Goal: Information Seeking & Learning: Find specific page/section

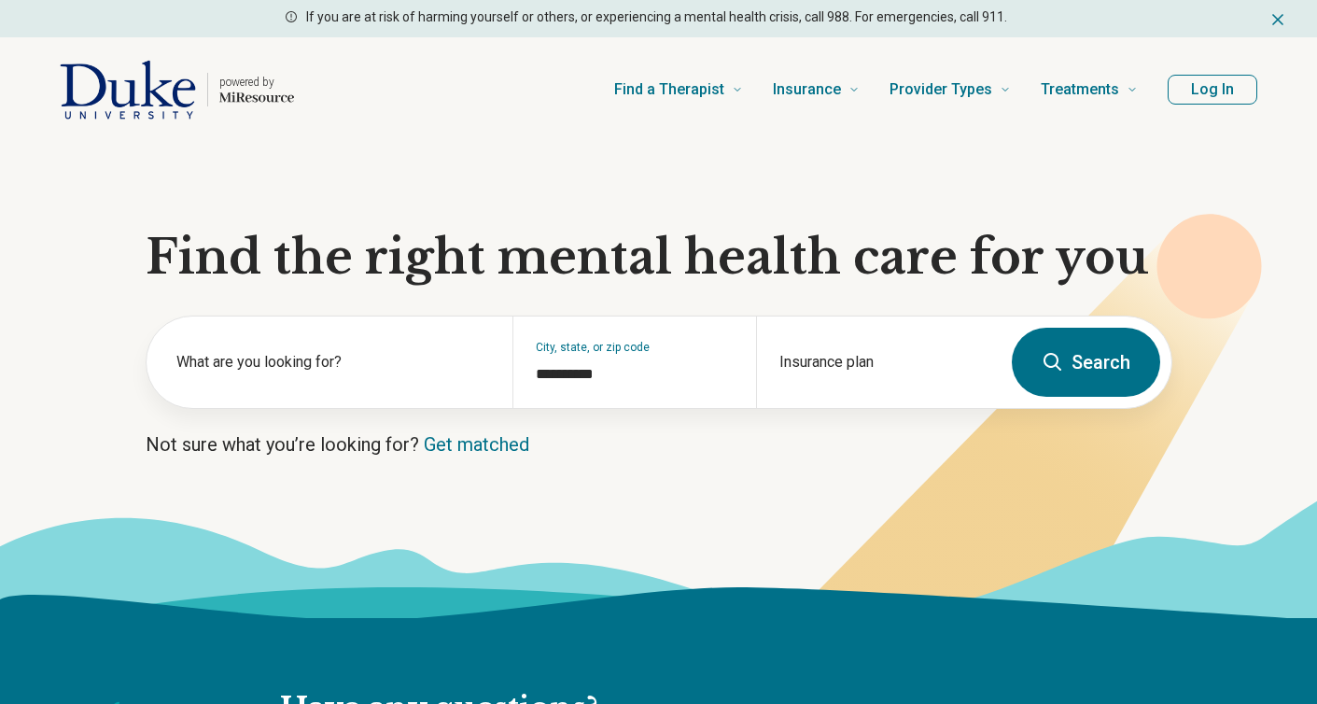
type input "**********"
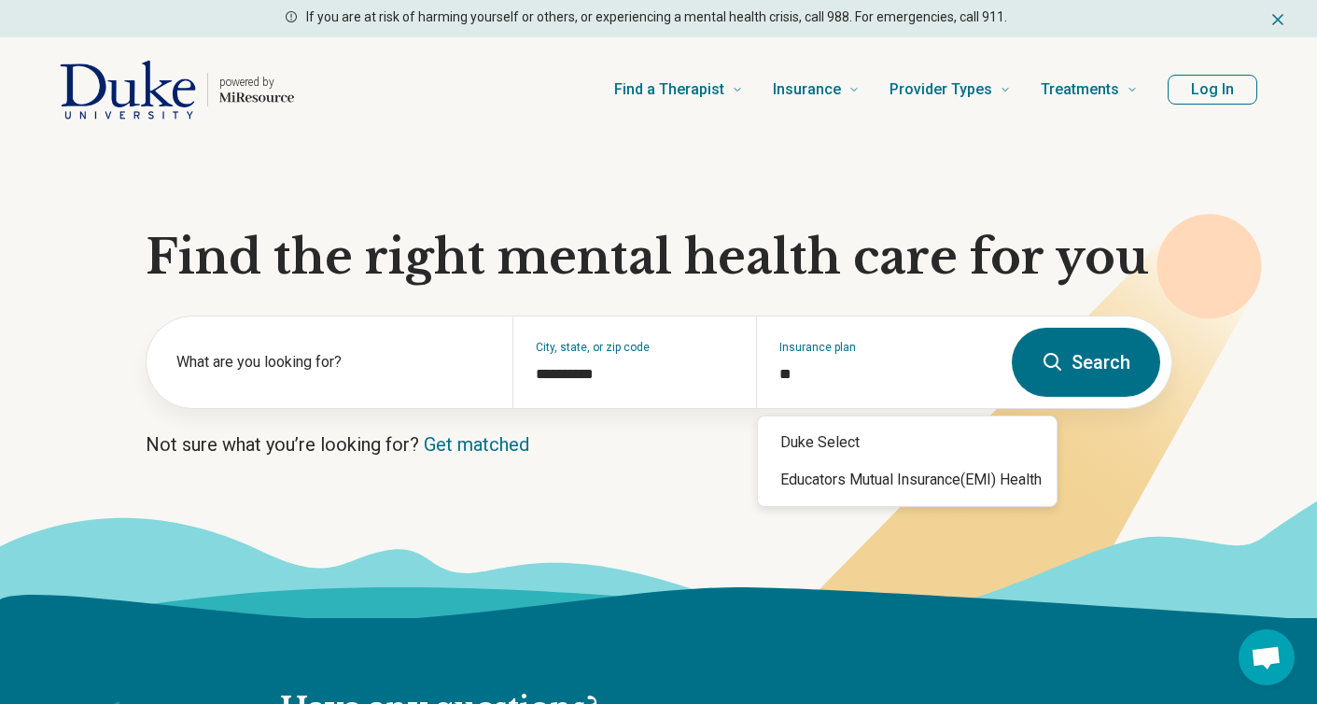
type input "*"
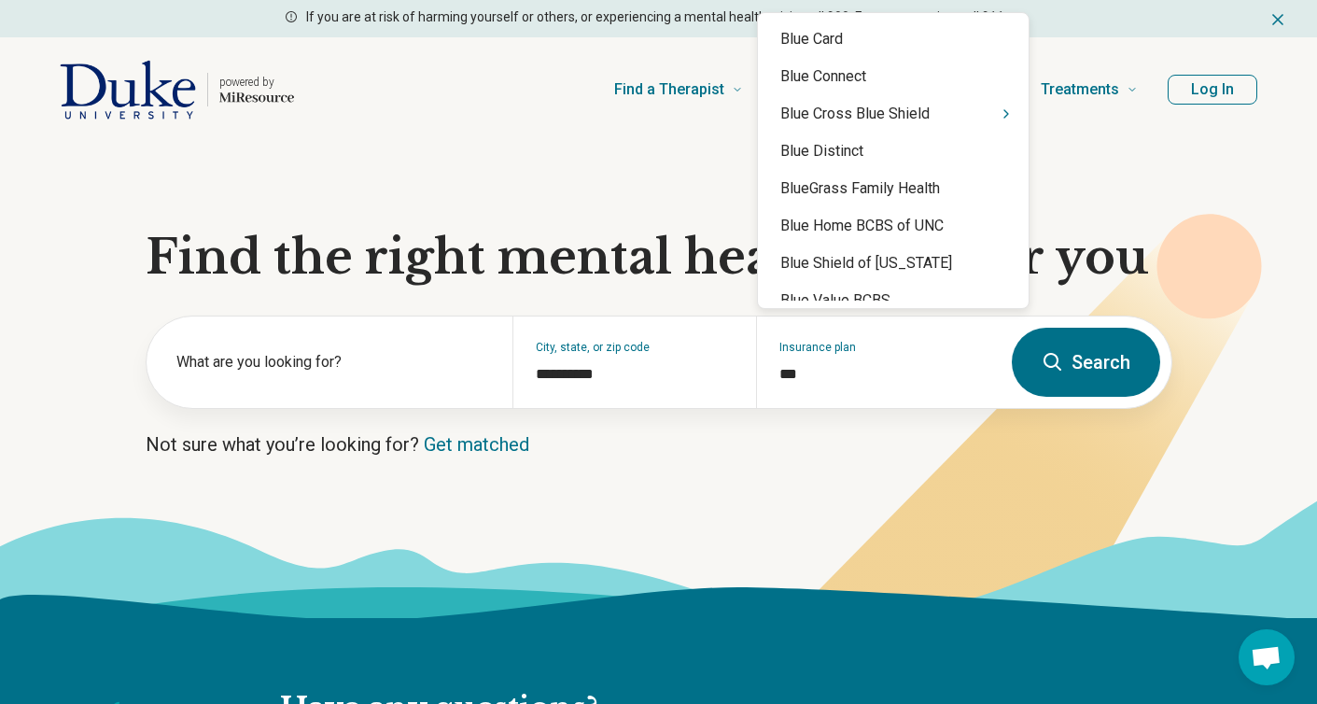
type input "****"
click at [998, 113] on icon "Suggestions" at bounding box center [1005, 113] width 15 height 15
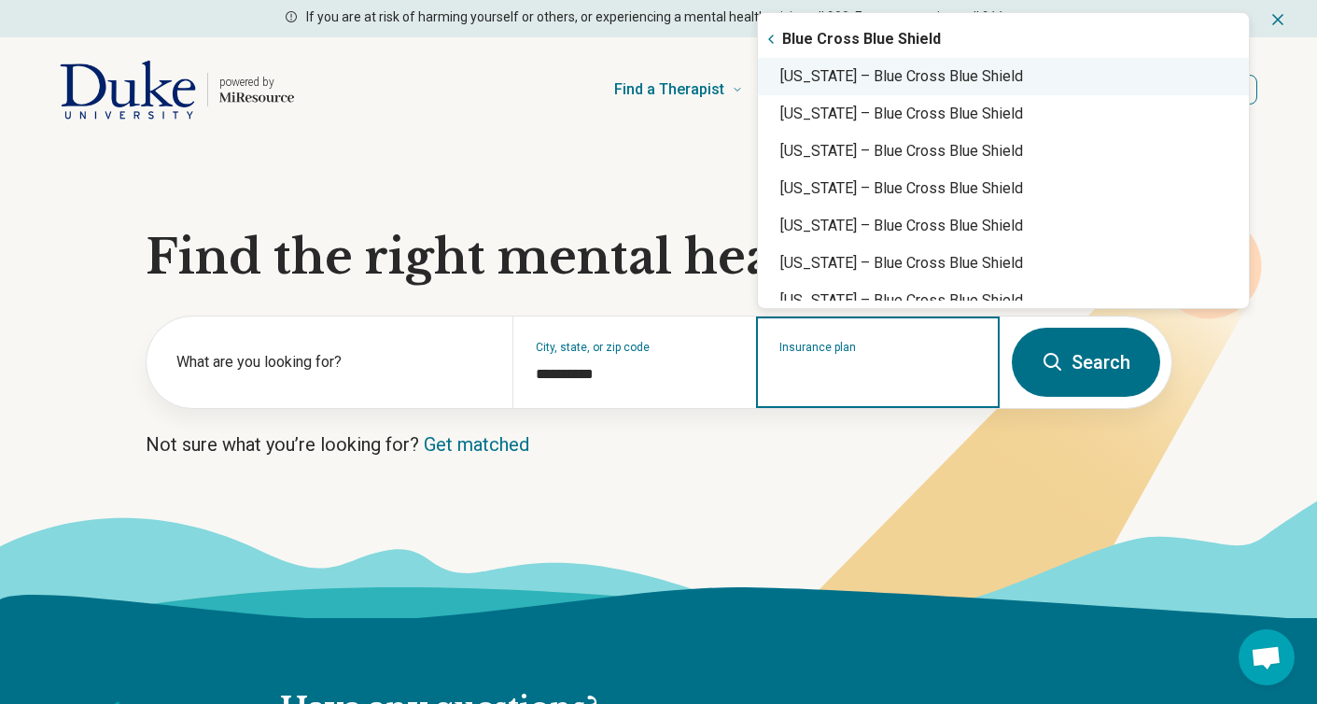
click at [945, 69] on div "[US_STATE] – Blue Cross Blue Shield" at bounding box center [1003, 76] width 491 height 37
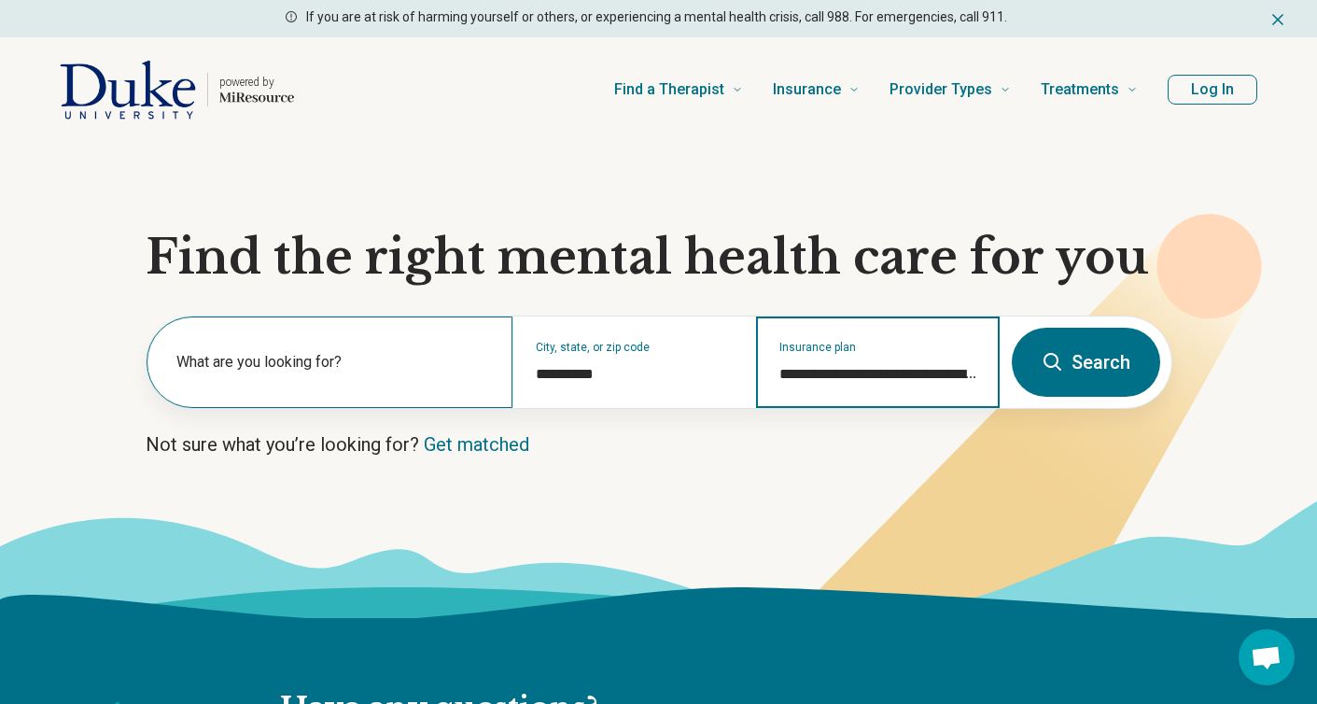
type input "**********"
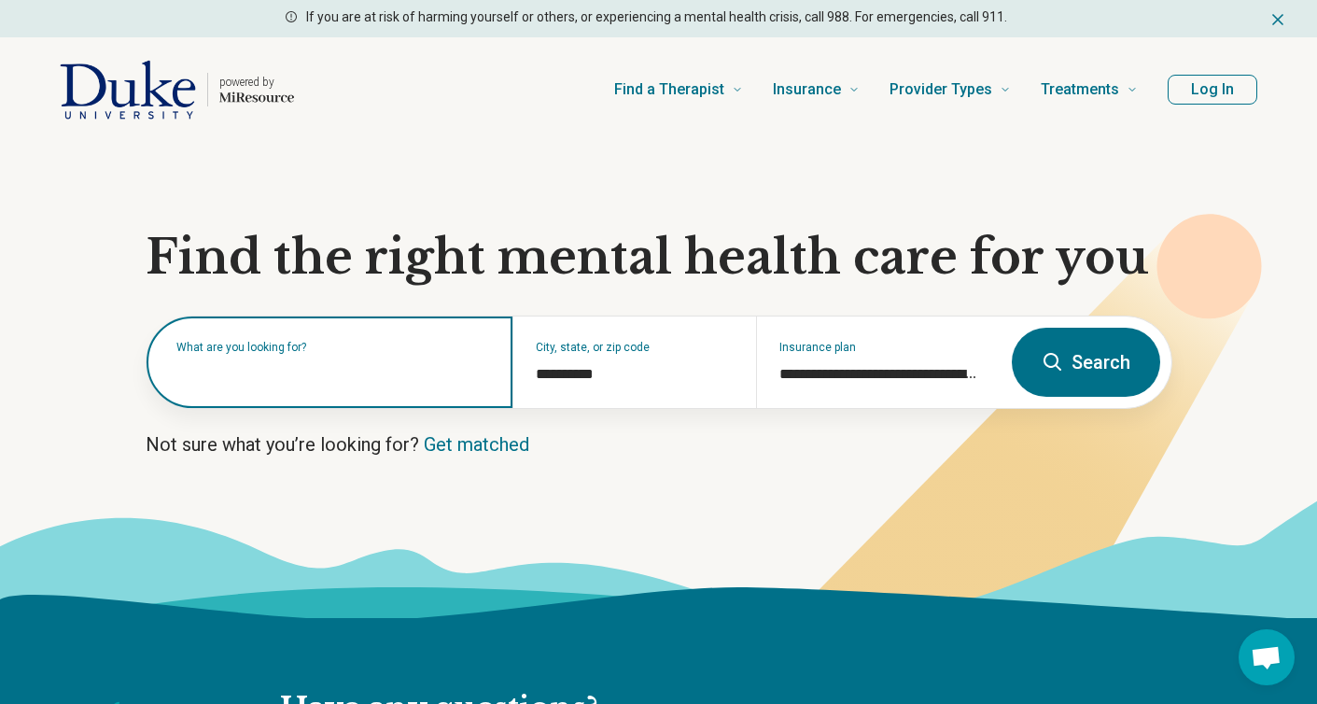
click at [411, 380] on input "text" at bounding box center [333, 371] width 314 height 22
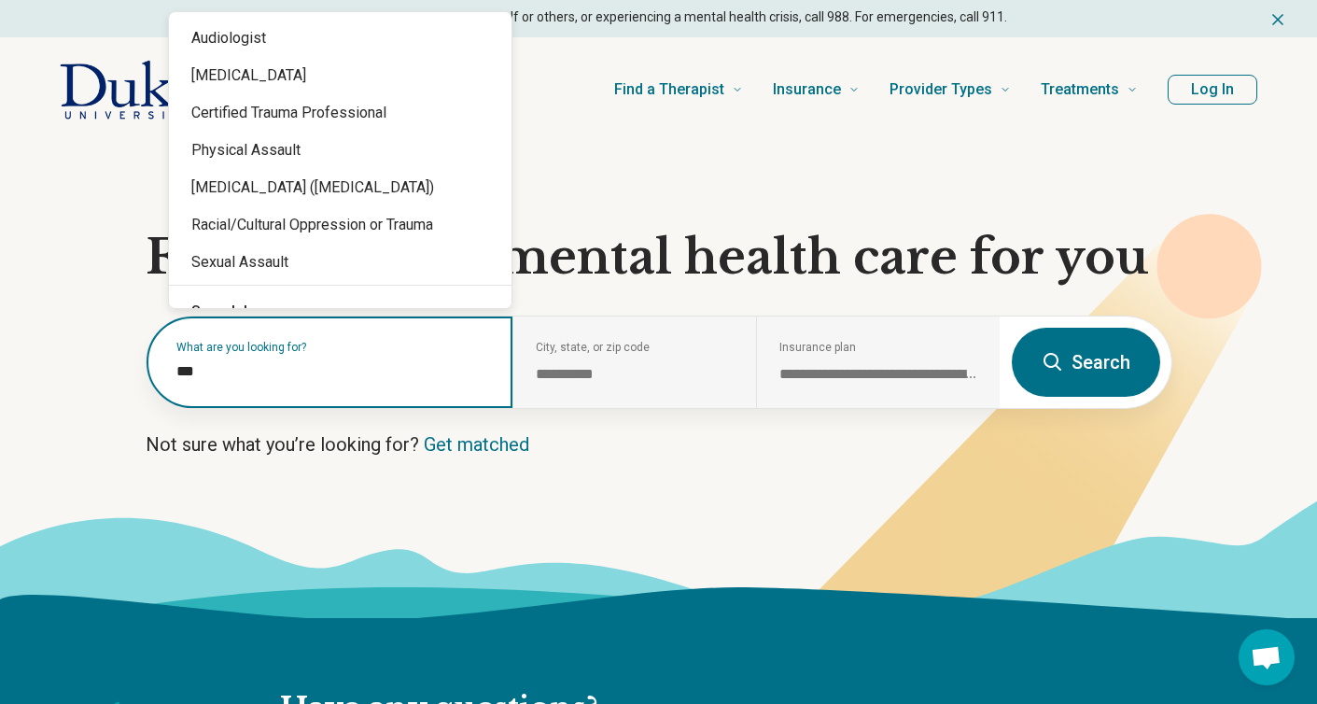
type input "****"
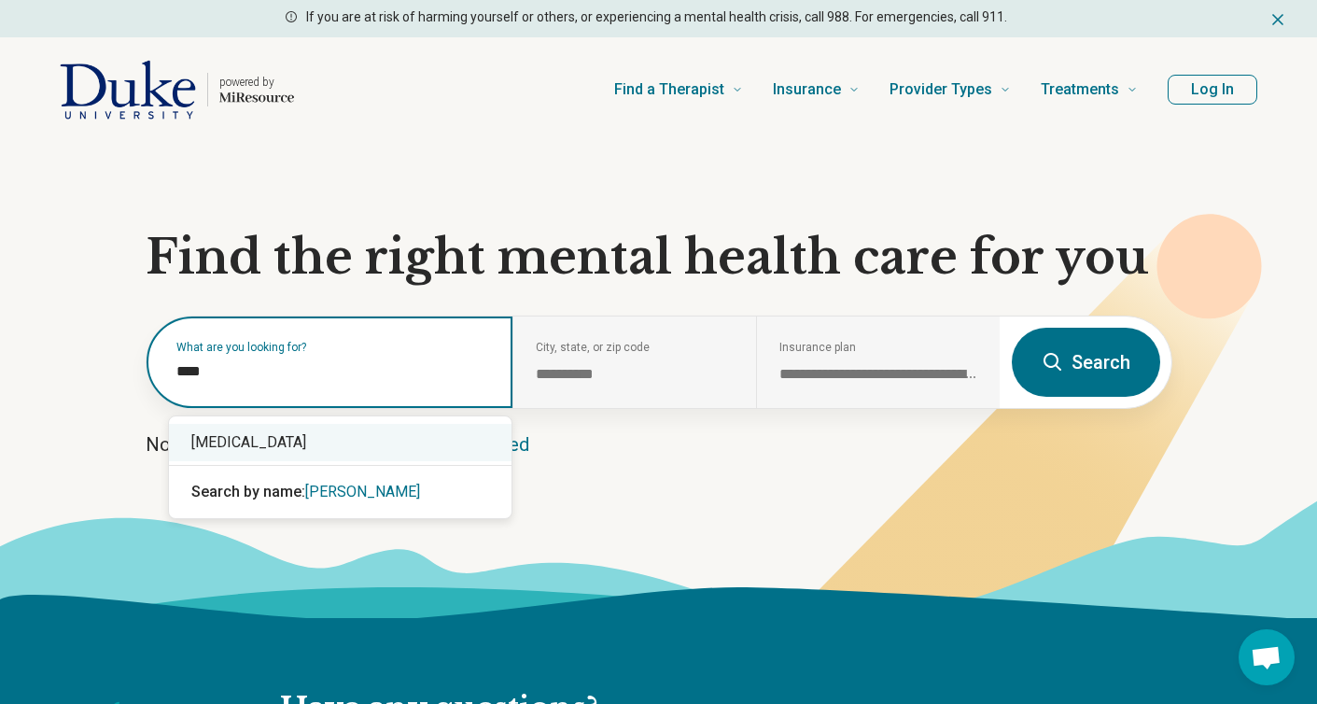
click at [344, 425] on div "[MEDICAL_DATA]" at bounding box center [340, 442] width 342 height 37
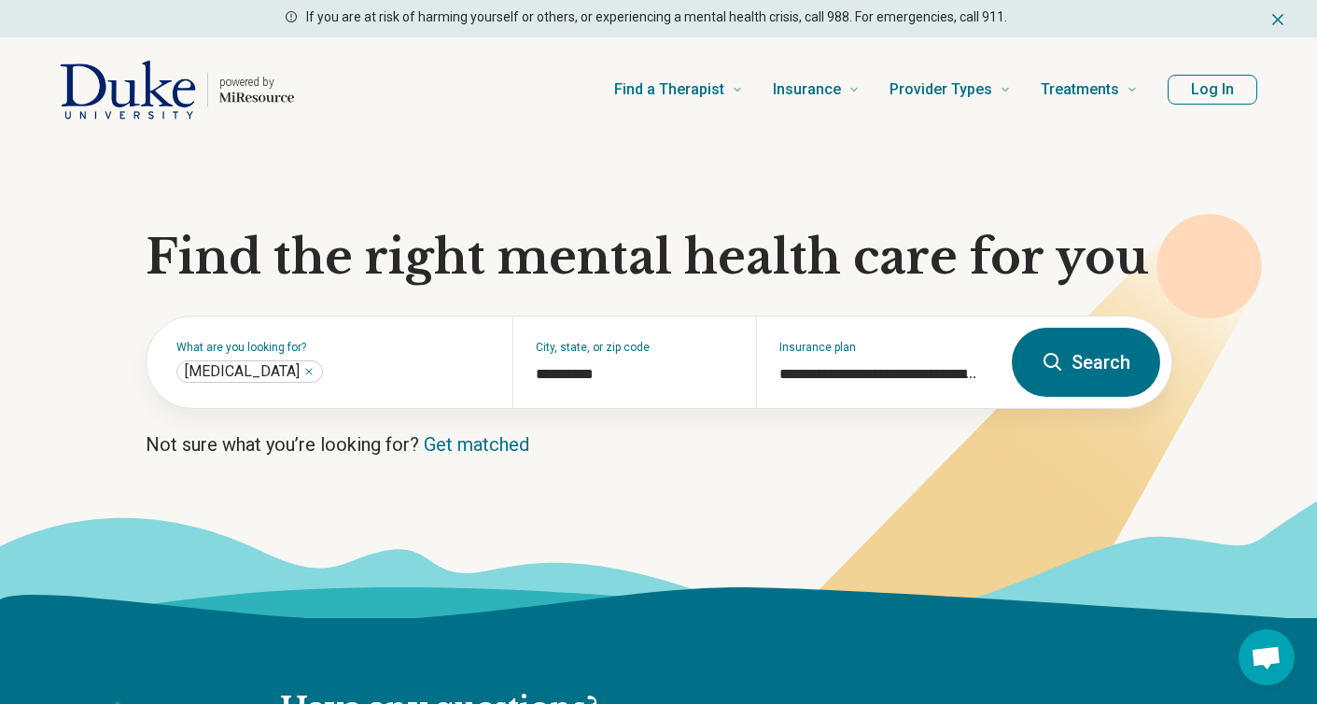
click at [1062, 365] on icon at bounding box center [1052, 362] width 22 height 22
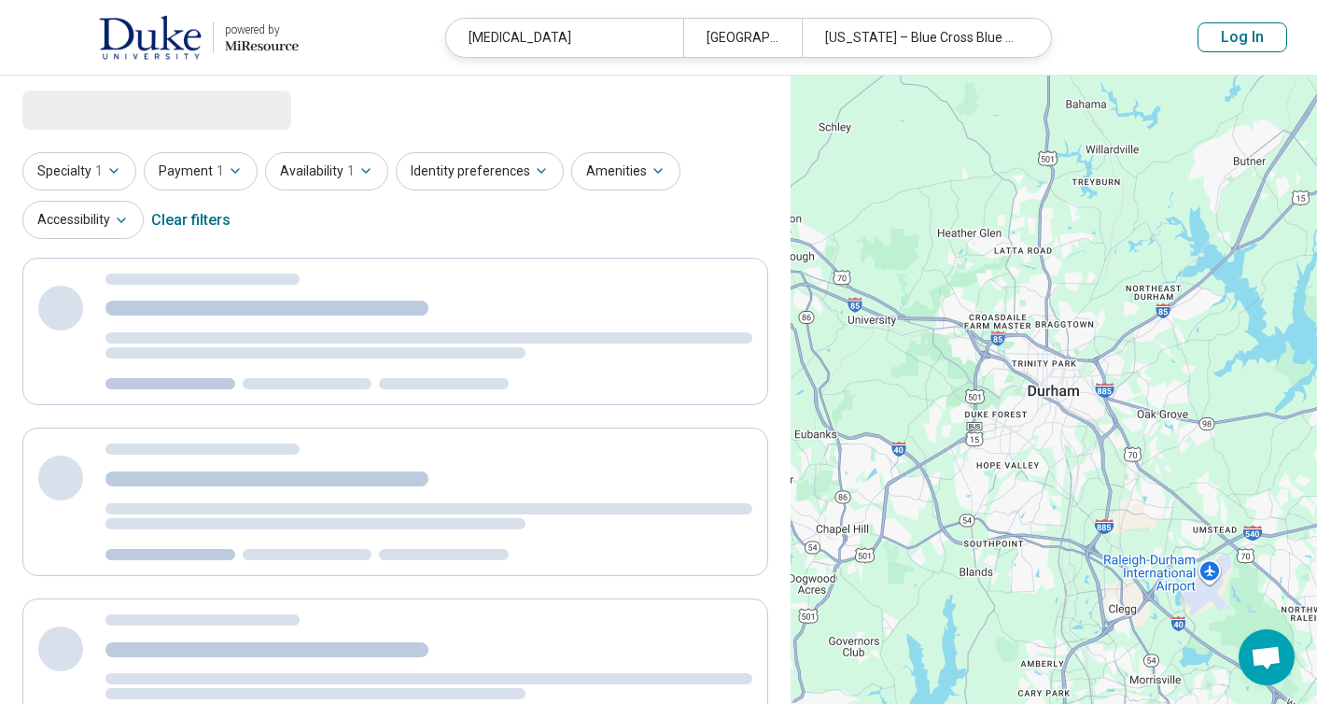
select select "***"
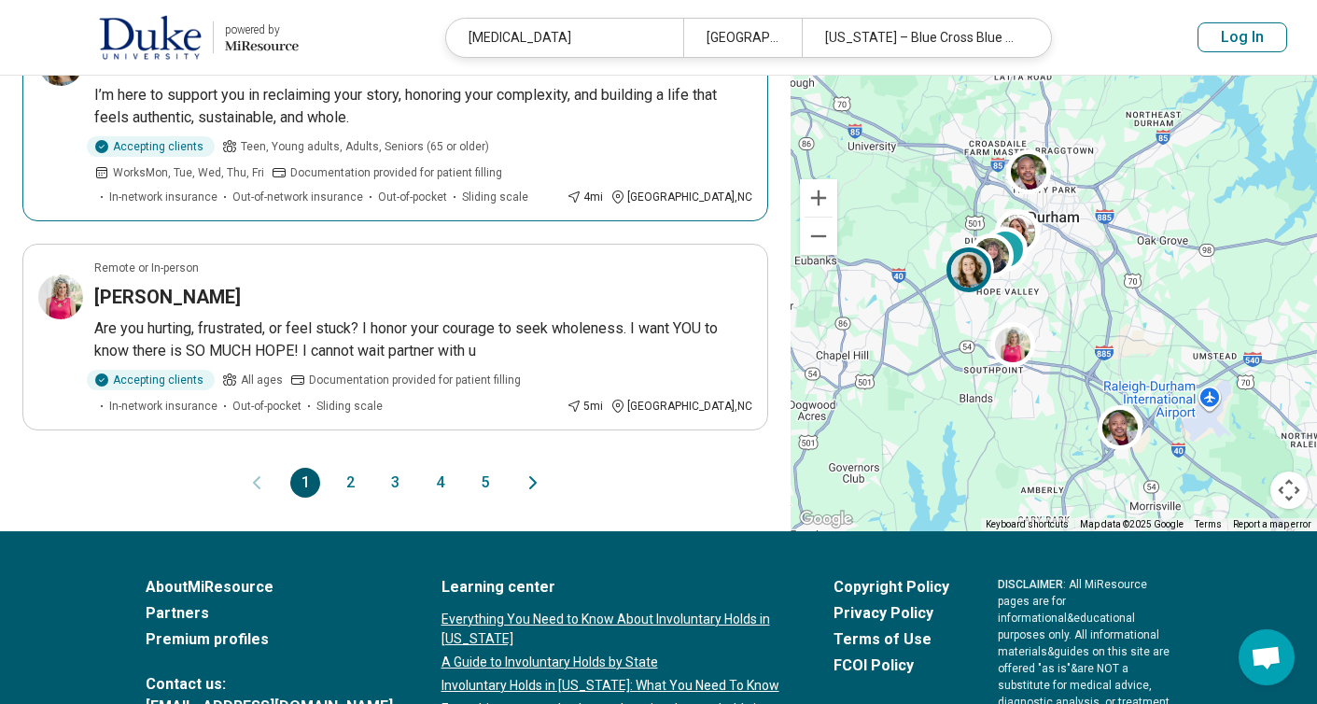
scroll to position [2134, 0]
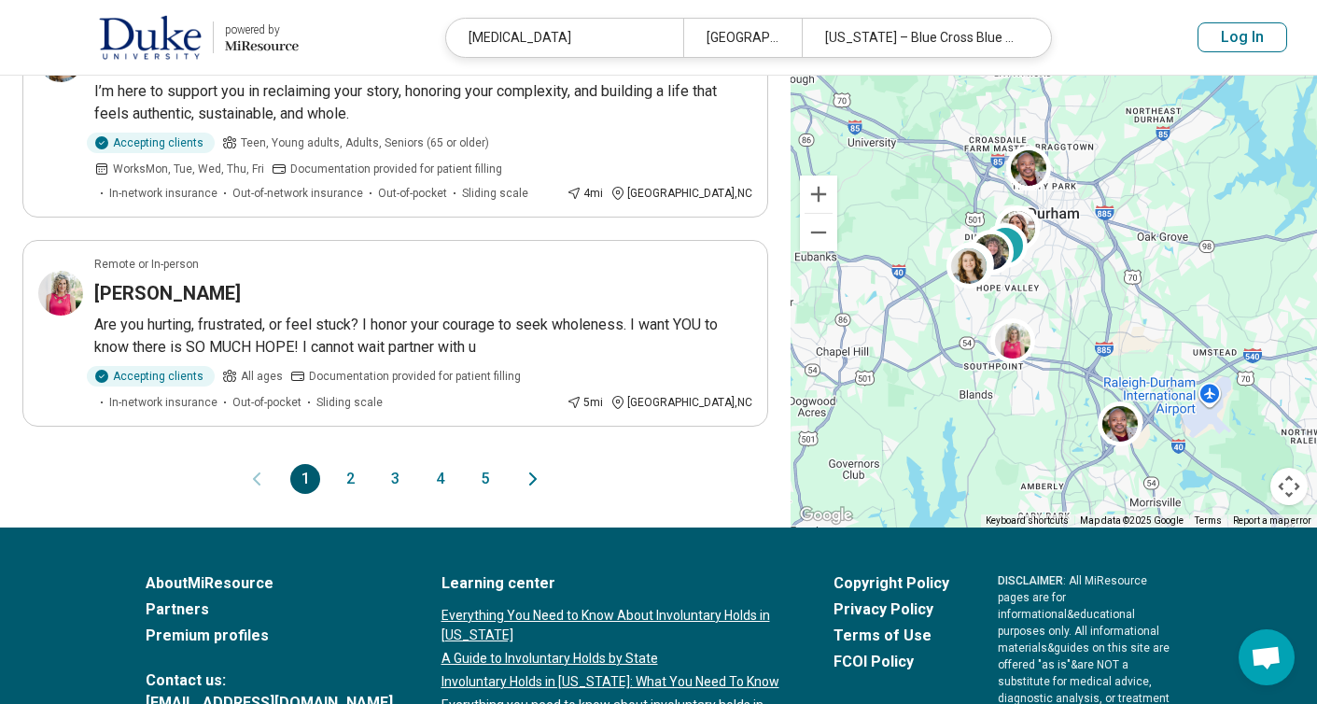
click at [1267, 35] on button "Log In" at bounding box center [1242, 37] width 90 height 30
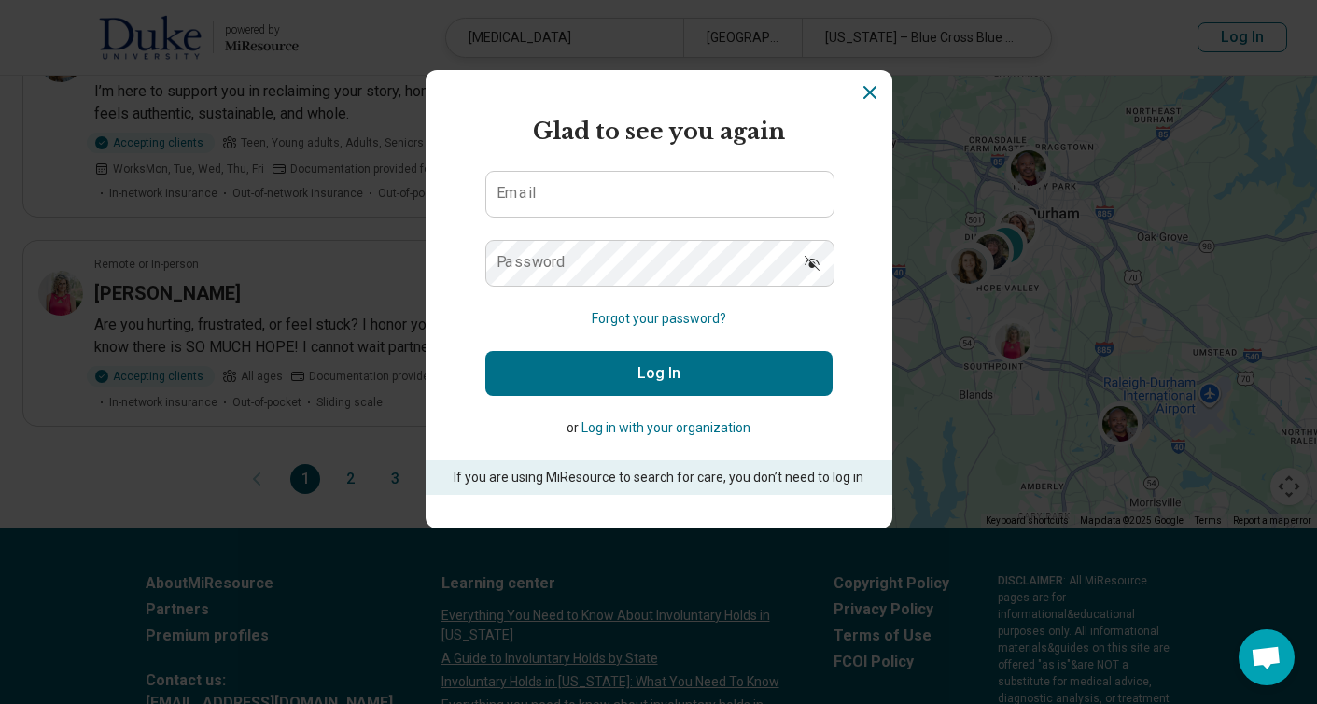
click at [724, 426] on button "Log in with your organization" at bounding box center [665, 428] width 169 height 20
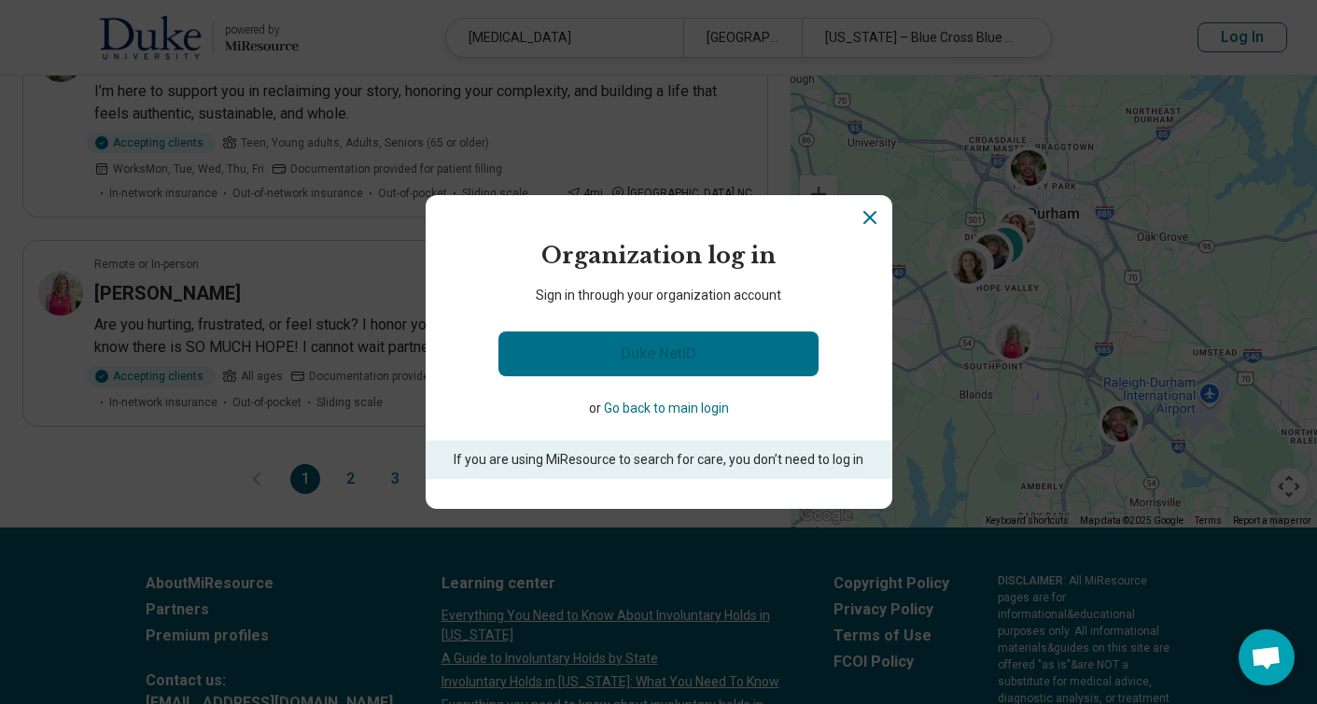
click at [666, 360] on link "Duke NetID" at bounding box center [658, 353] width 320 height 45
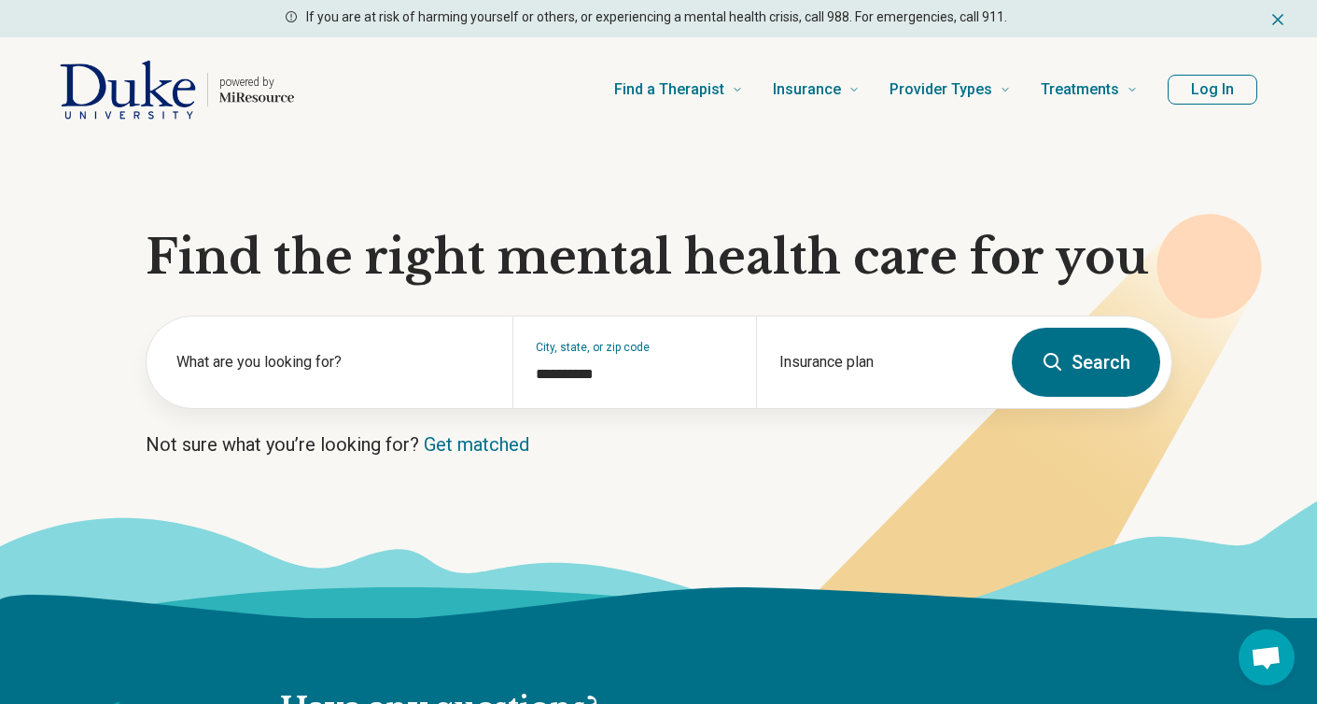
click at [1214, 84] on button "Log In" at bounding box center [1212, 90] width 90 height 30
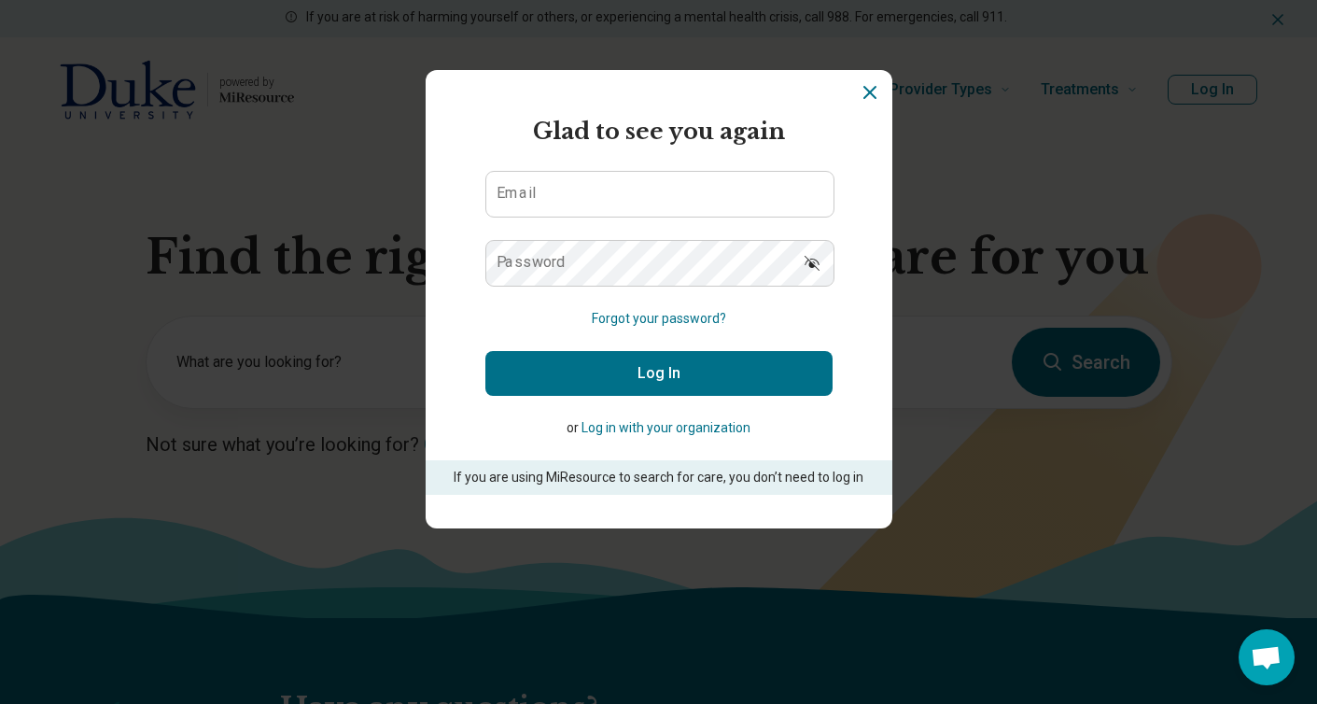
click at [715, 428] on button "Log in with your organization" at bounding box center [665, 428] width 169 height 20
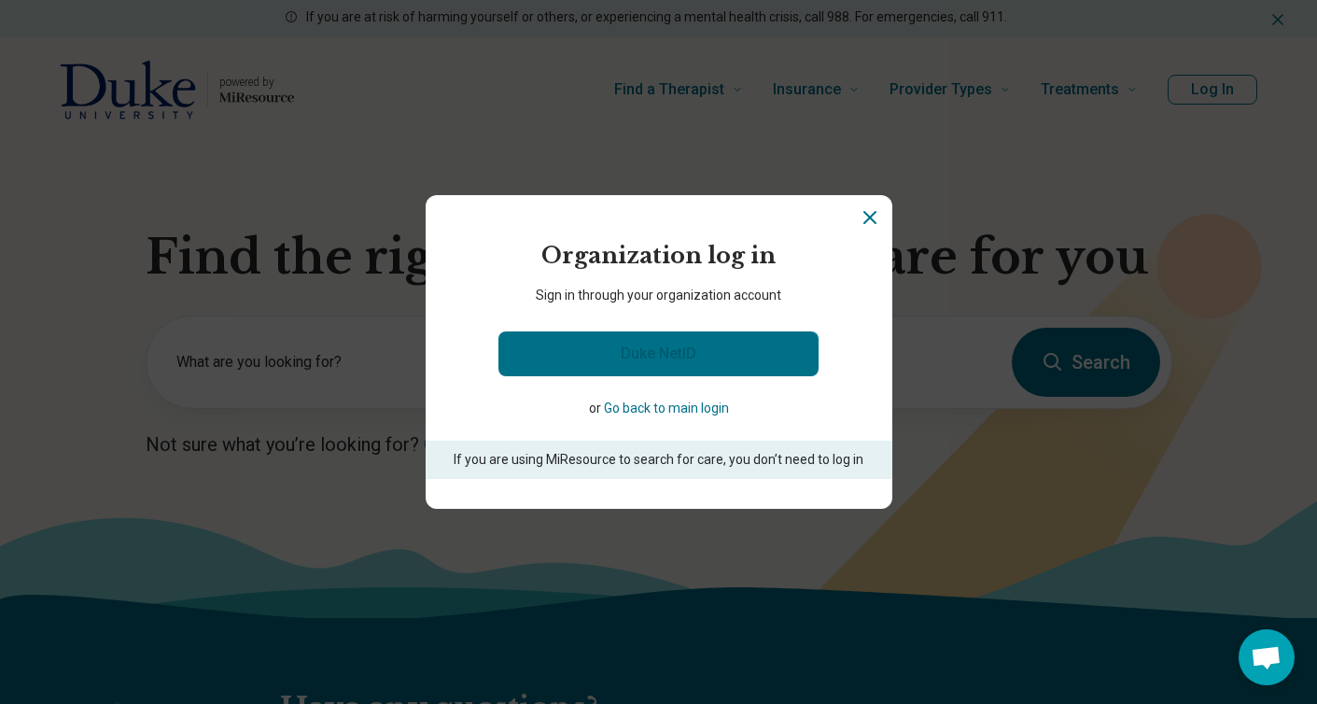
click at [695, 354] on link "Duke NetID" at bounding box center [658, 353] width 320 height 45
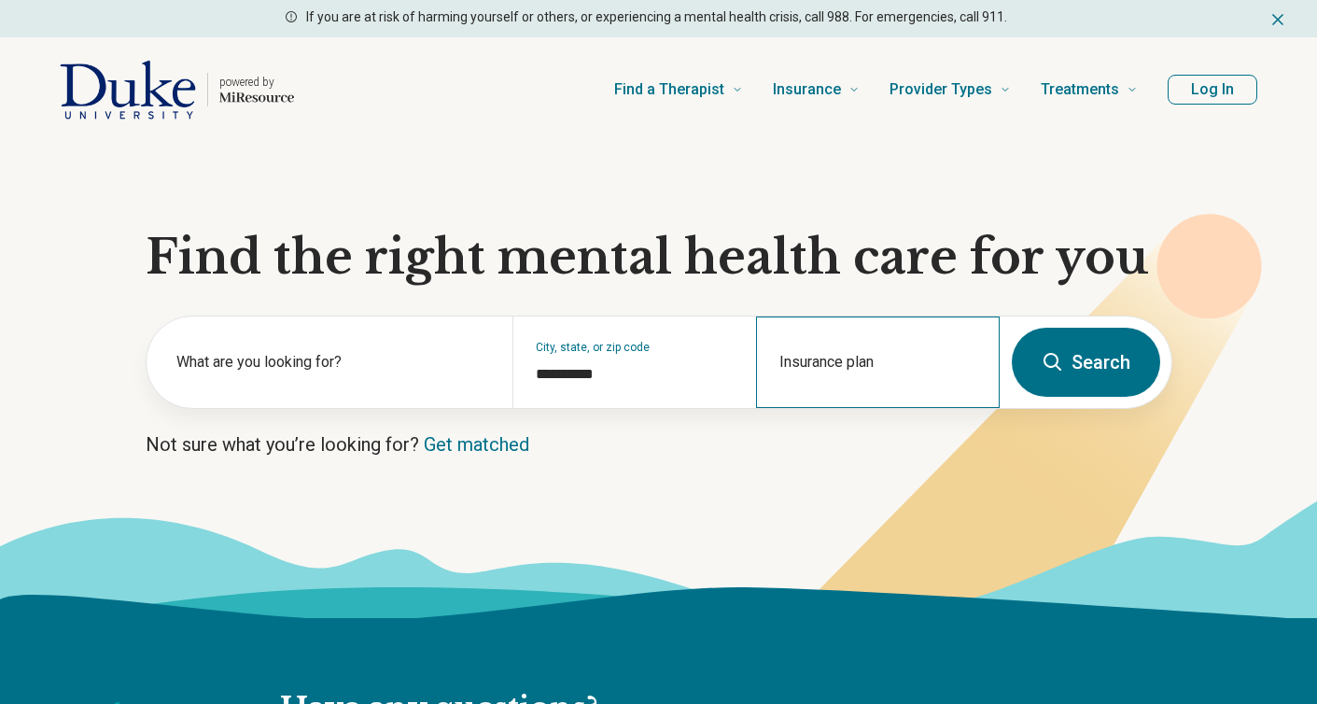
click at [848, 364] on div "Insurance plan" at bounding box center [878, 361] width 244 height 91
click at [449, 440] on link "Get matched" at bounding box center [476, 444] width 105 height 22
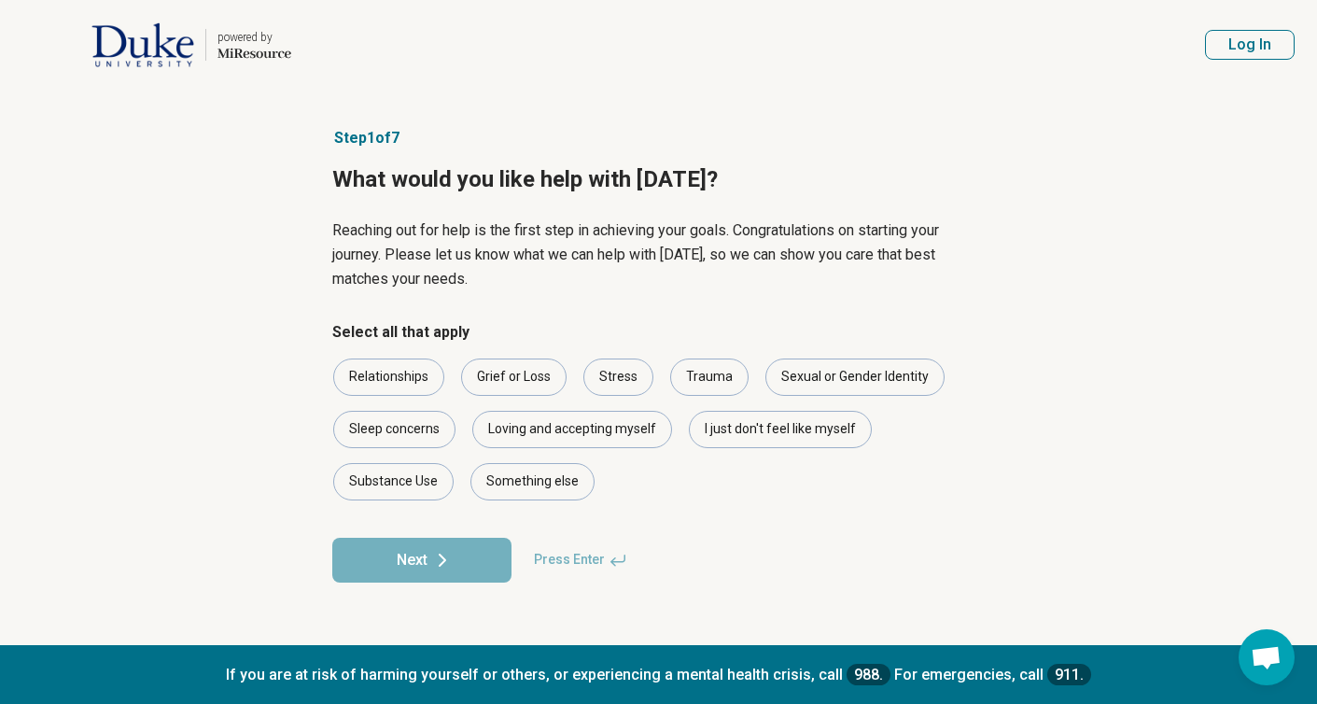
click at [445, 440] on div "Sleep concerns" at bounding box center [394, 429] width 122 height 37
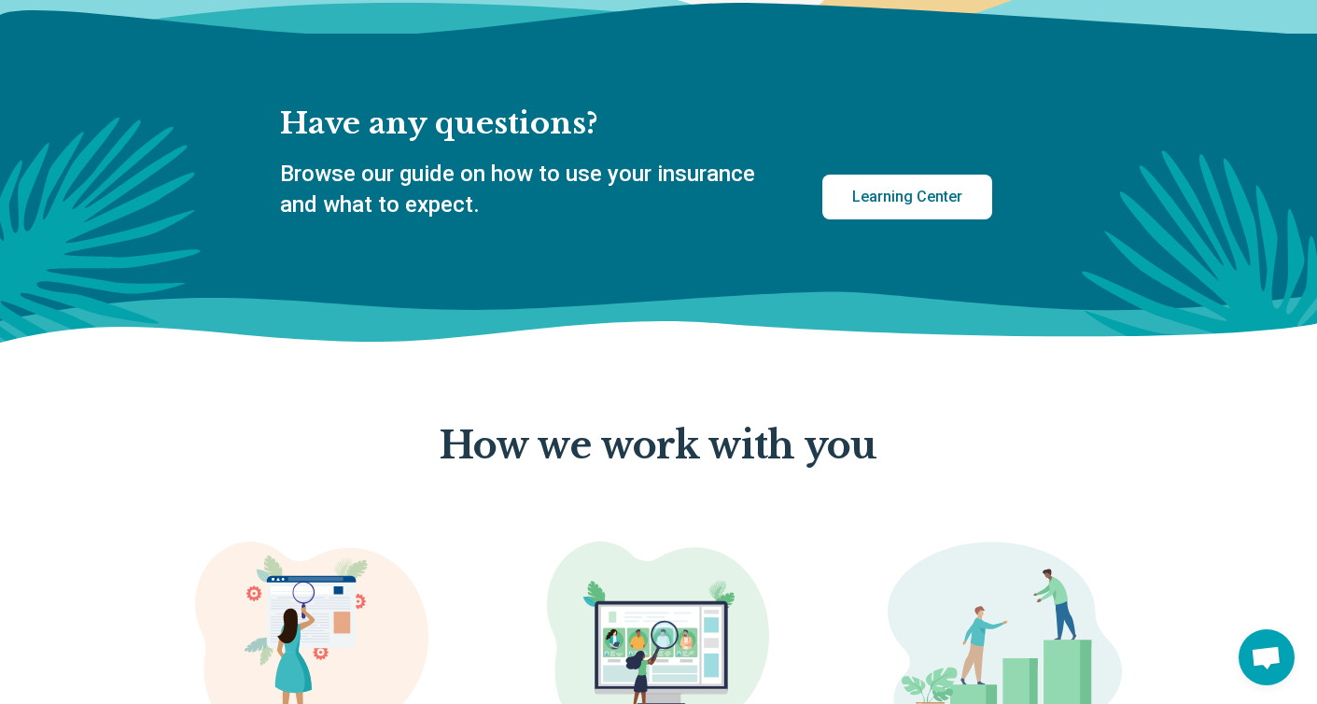
scroll to position [636, 0]
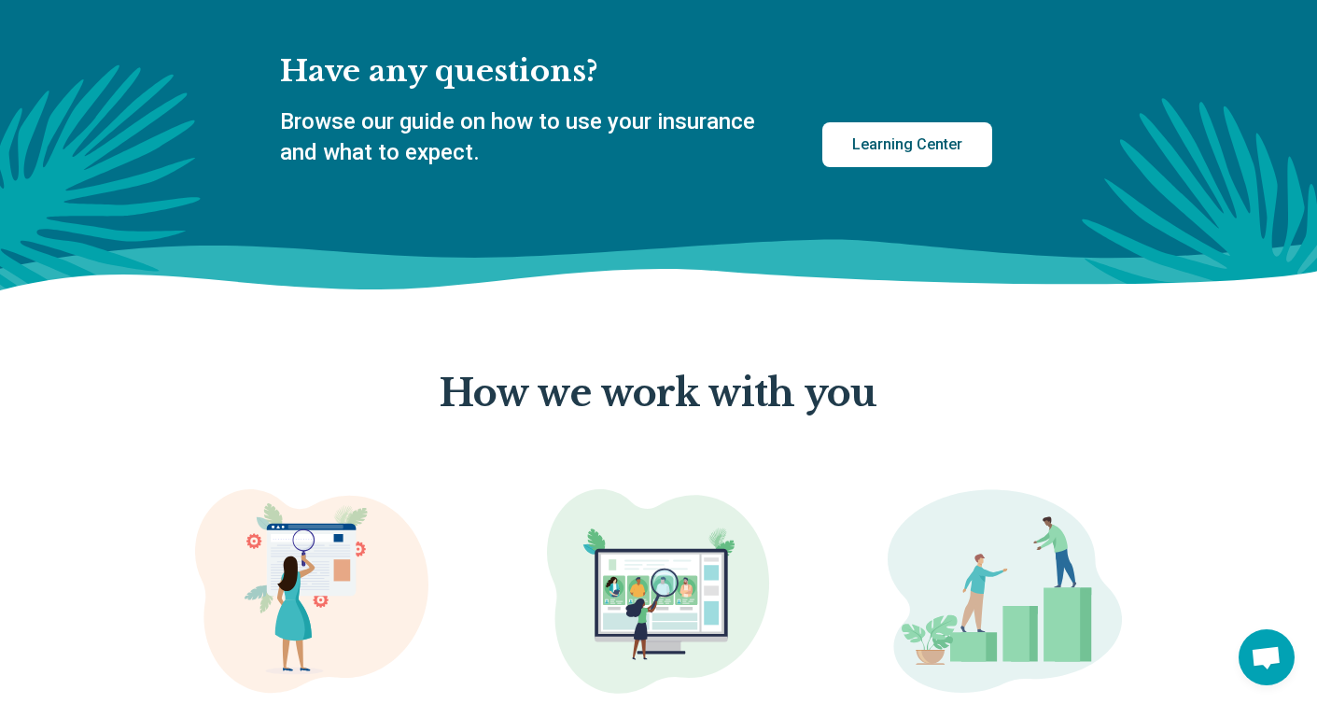
click at [858, 145] on link "Learning Center" at bounding box center [907, 144] width 170 height 45
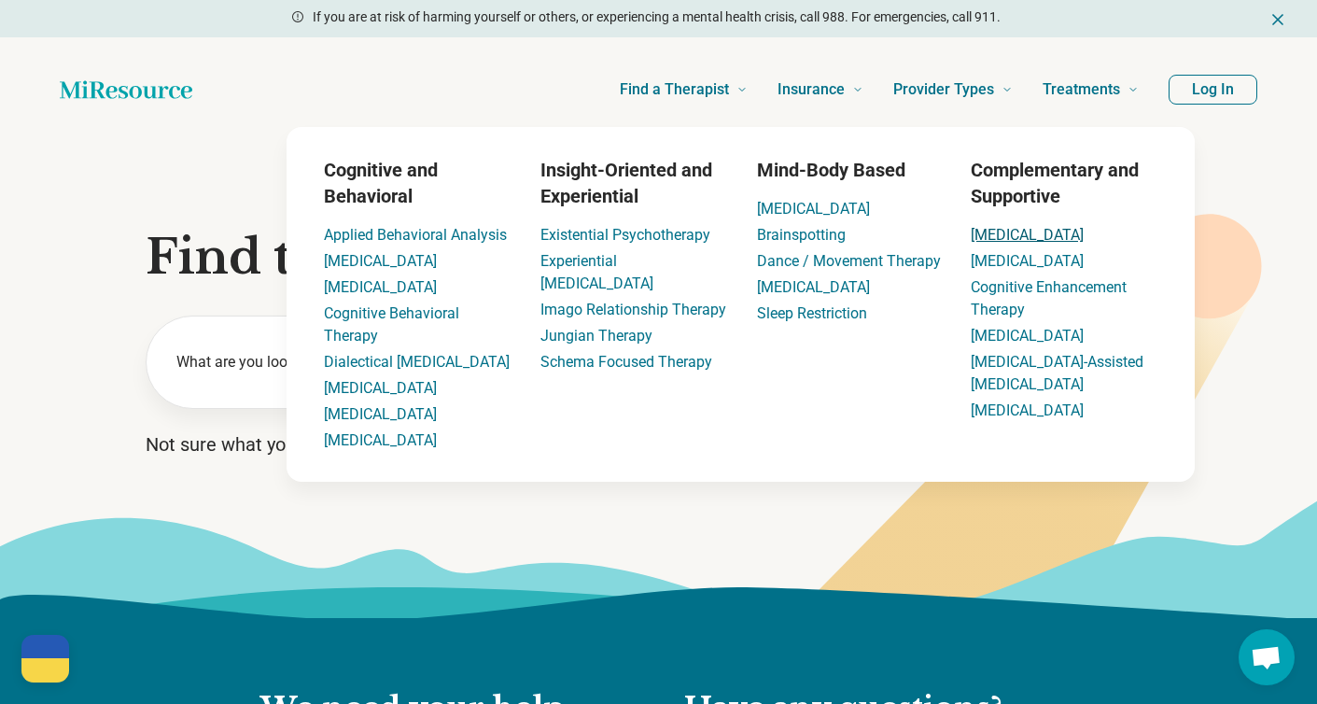
scroll to position [11, 0]
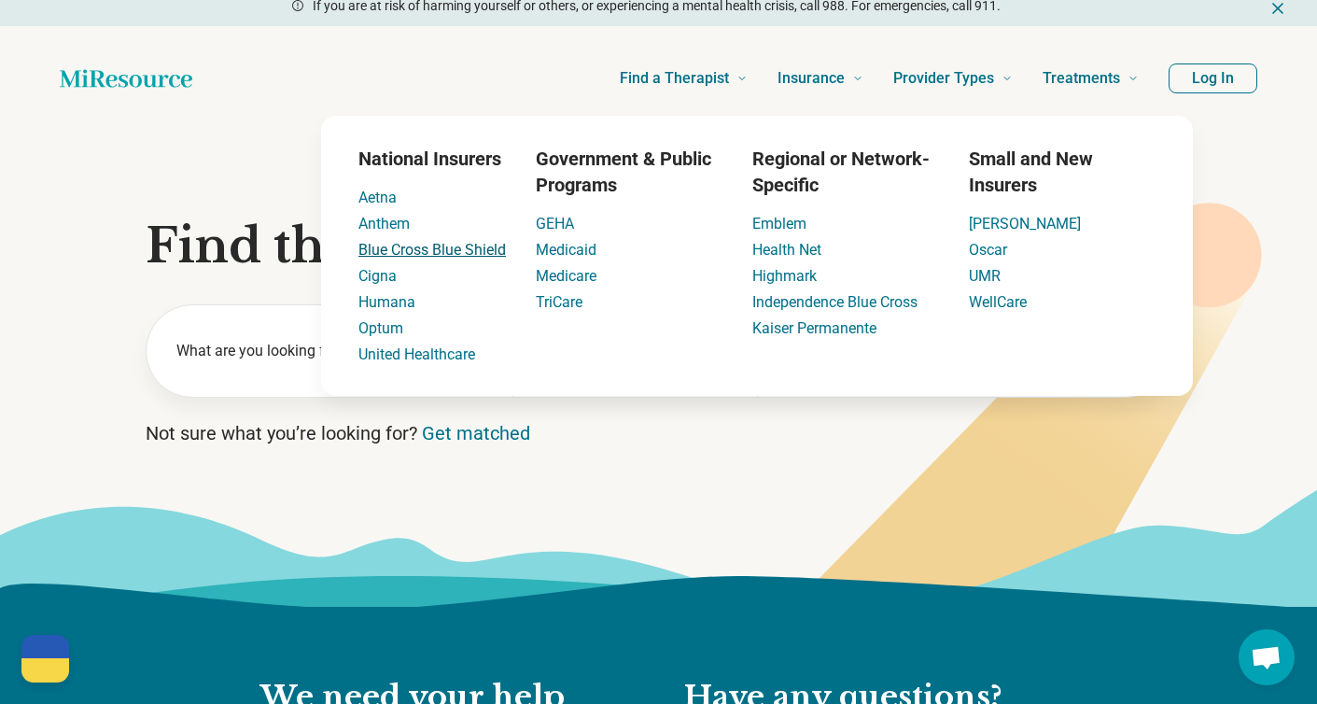
click at [463, 252] on link "Blue Cross Blue Shield" at bounding box center [431, 250] width 147 height 18
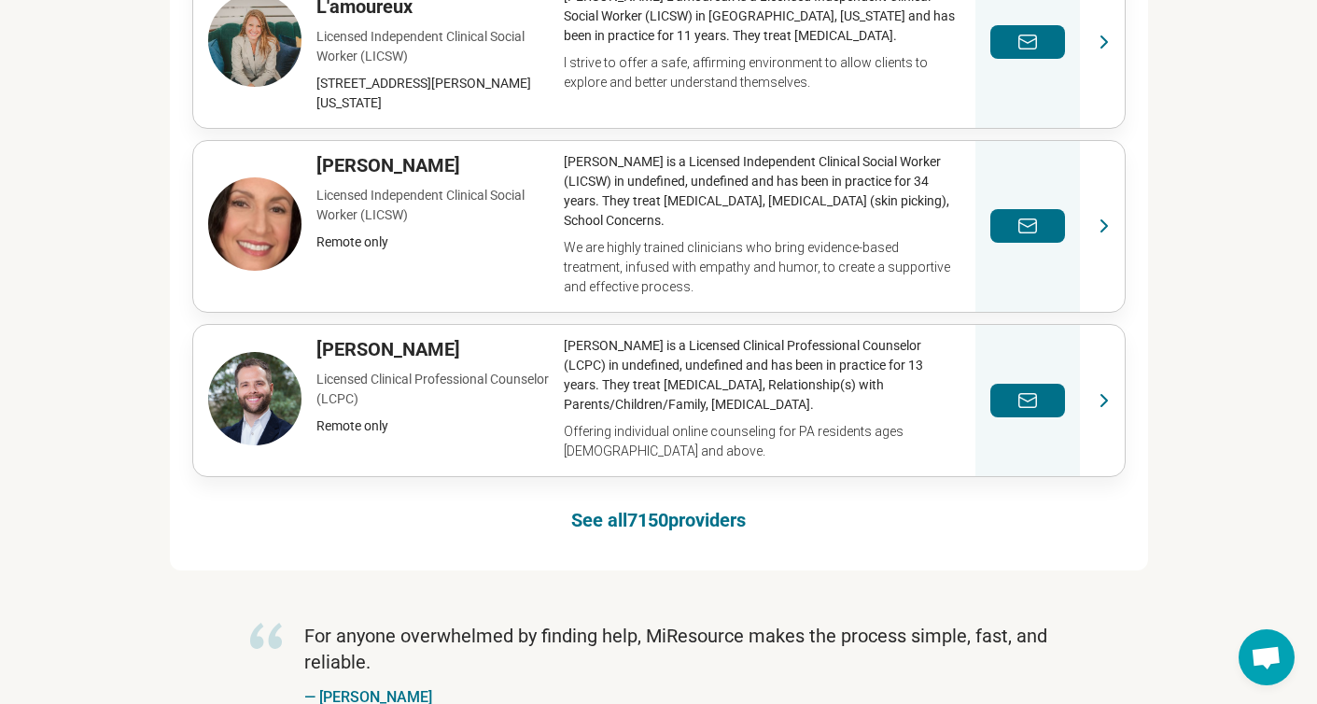
scroll to position [1392, 0]
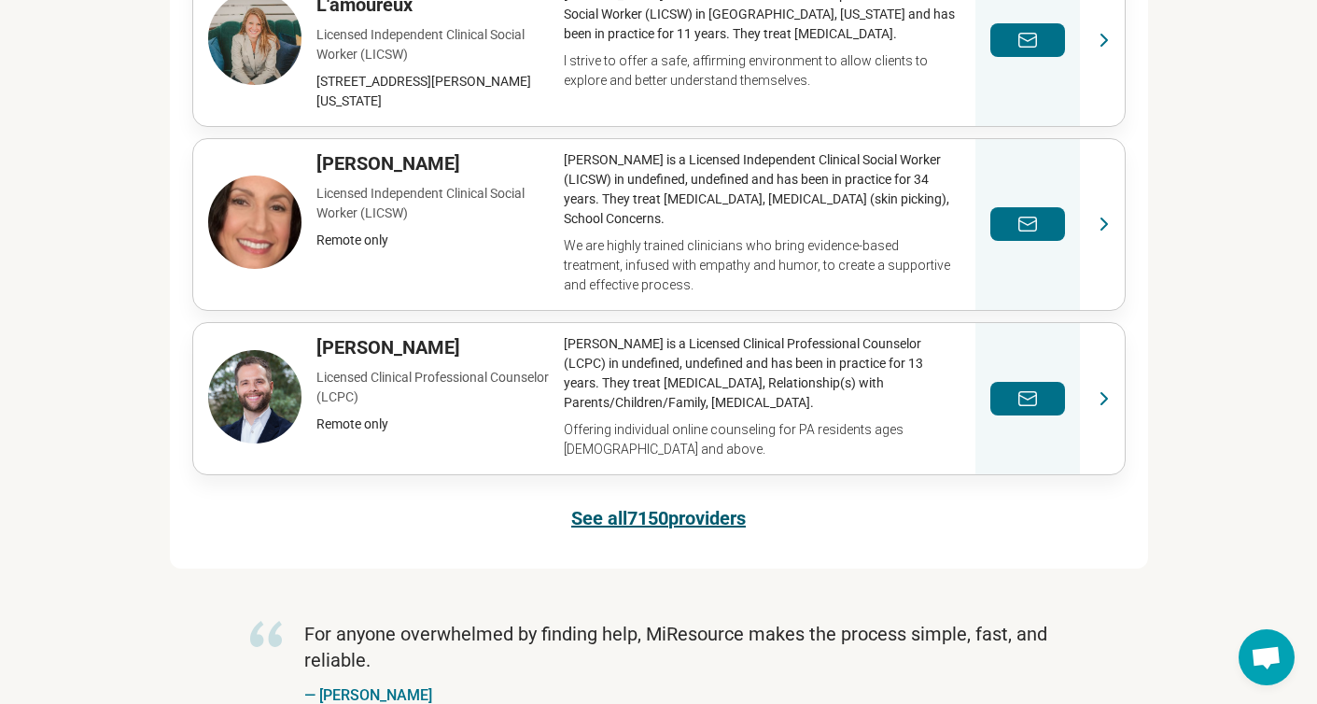
click at [644, 505] on link "See all 7150 providers" at bounding box center [658, 518] width 174 height 26
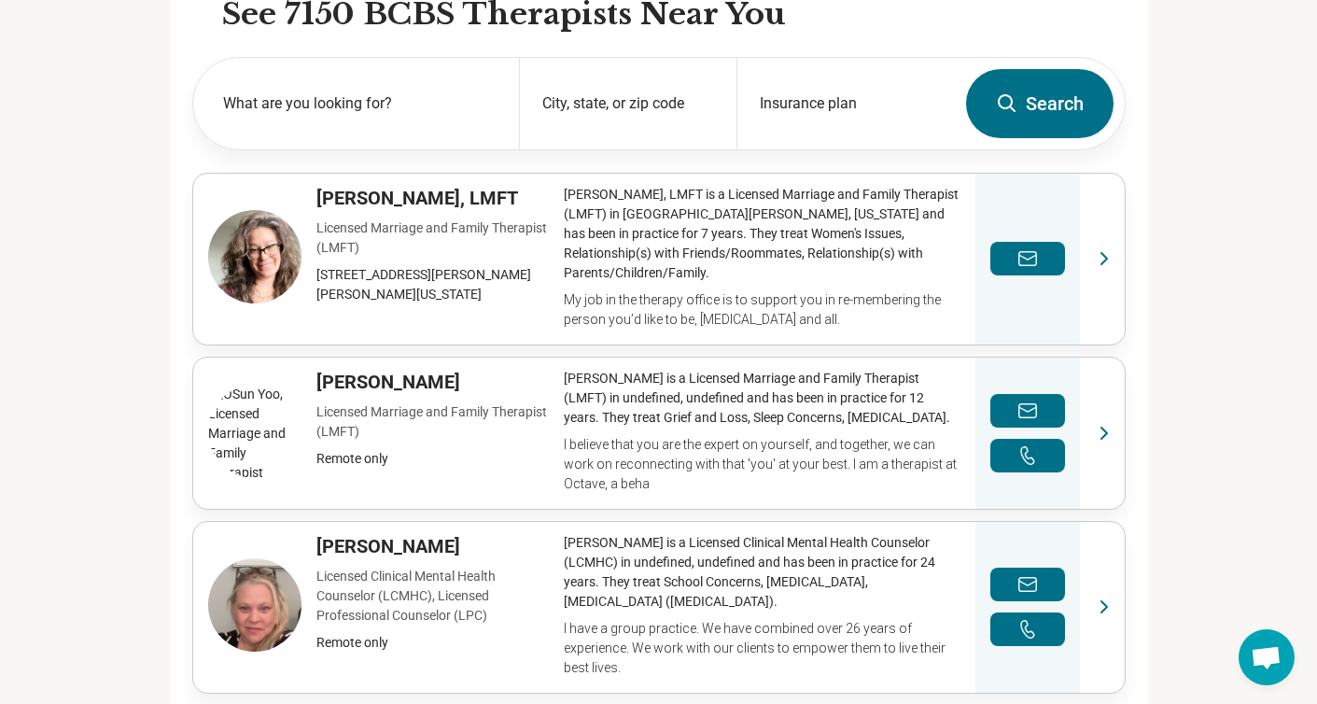
scroll to position [636, 0]
